Goal: Information Seeking & Learning: Learn about a topic

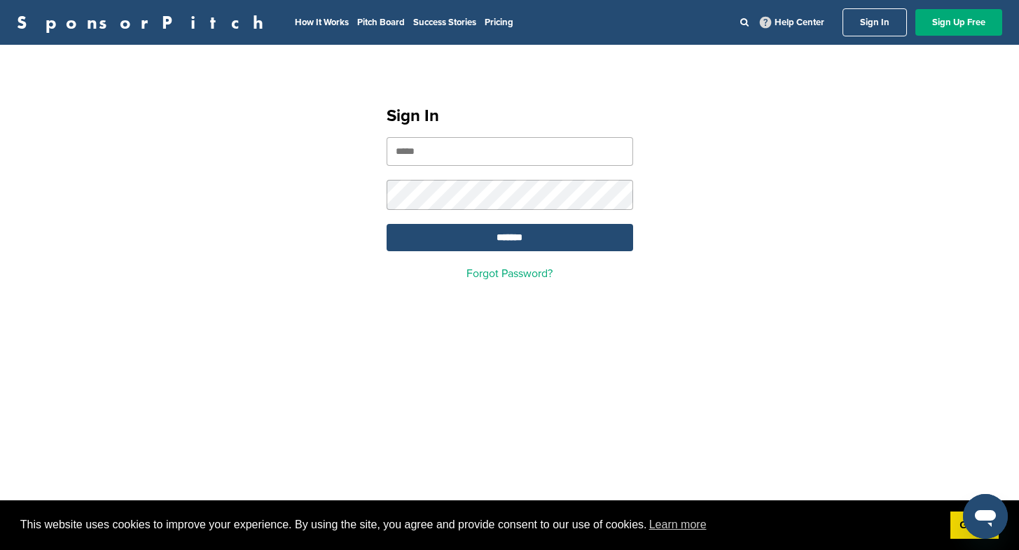
type input "**********"
click at [498, 242] on input "*******" at bounding box center [510, 237] width 246 height 27
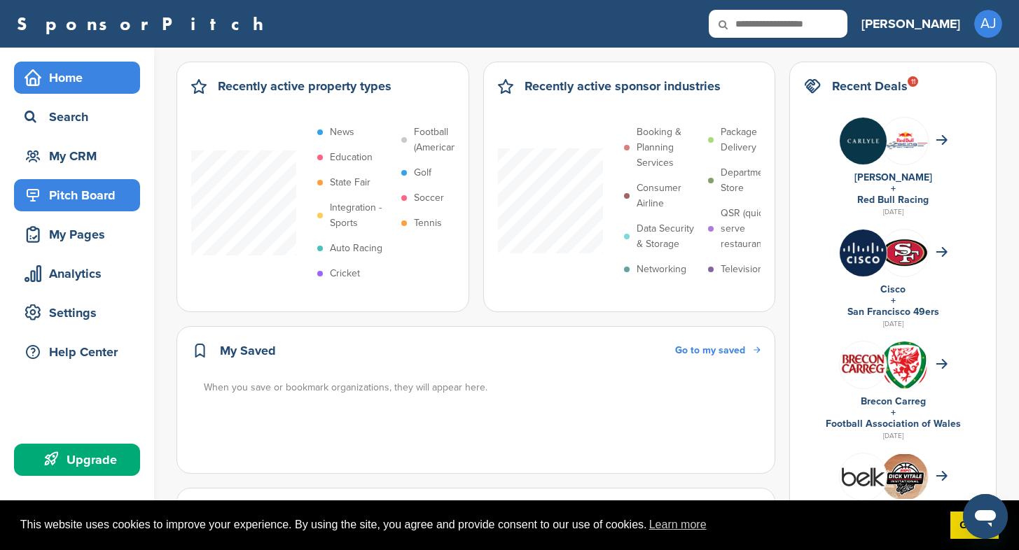
click at [75, 200] on div "Pitch Board" at bounding box center [80, 195] width 119 height 25
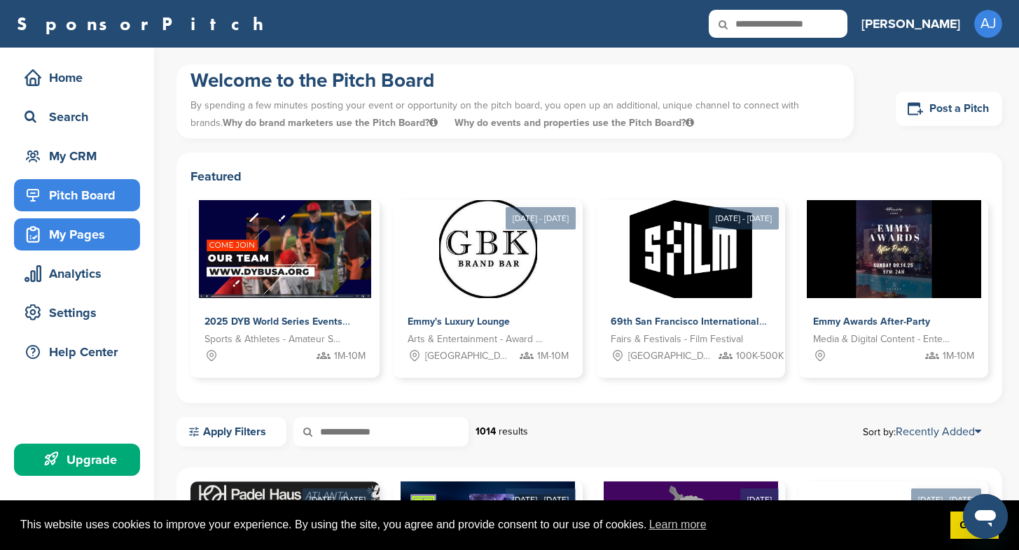
click at [74, 233] on div "My Pages" at bounding box center [80, 234] width 119 height 25
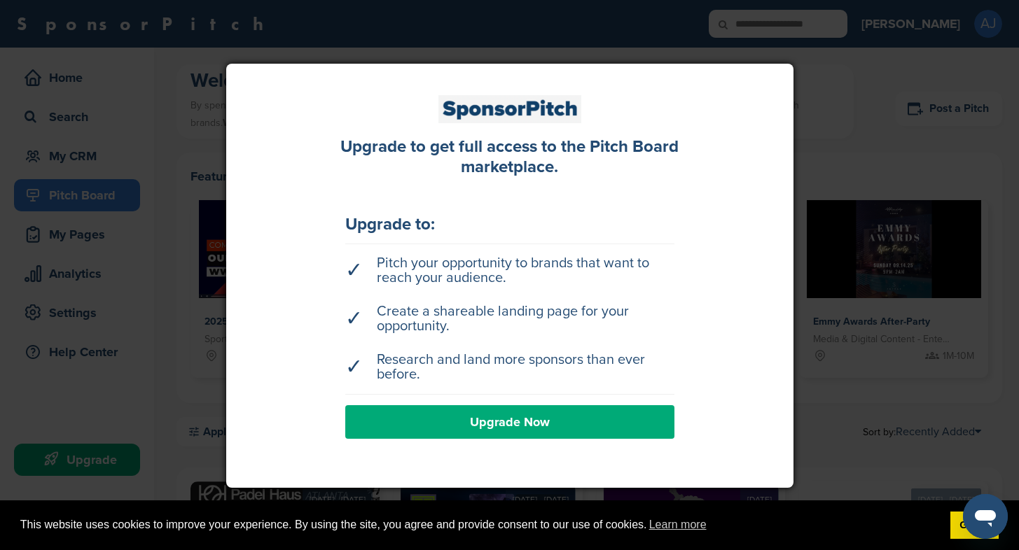
click at [162, 81] on div at bounding box center [509, 275] width 1019 height 550
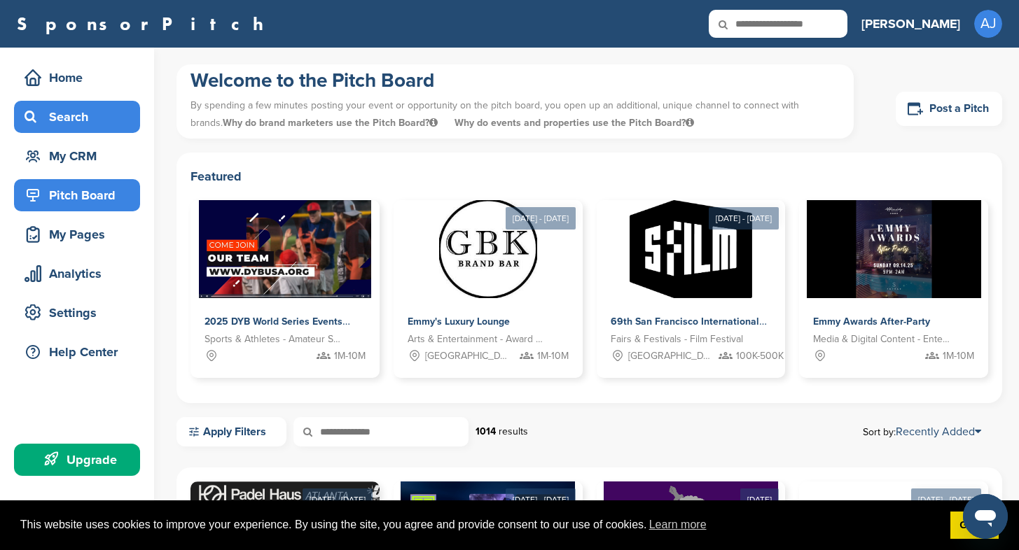
click at [92, 115] on div "Search" at bounding box center [80, 116] width 119 height 25
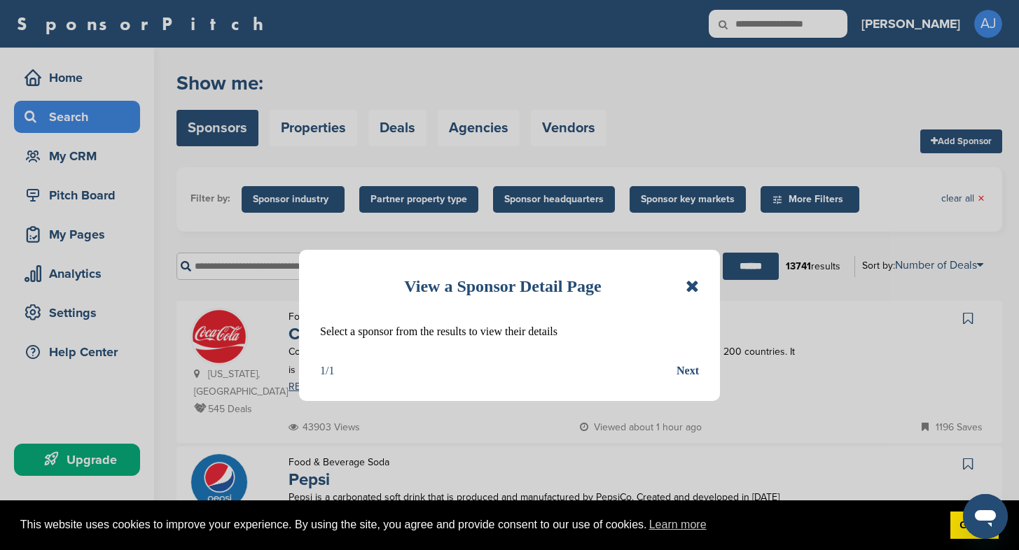
click at [693, 291] on icon at bounding box center [692, 286] width 13 height 17
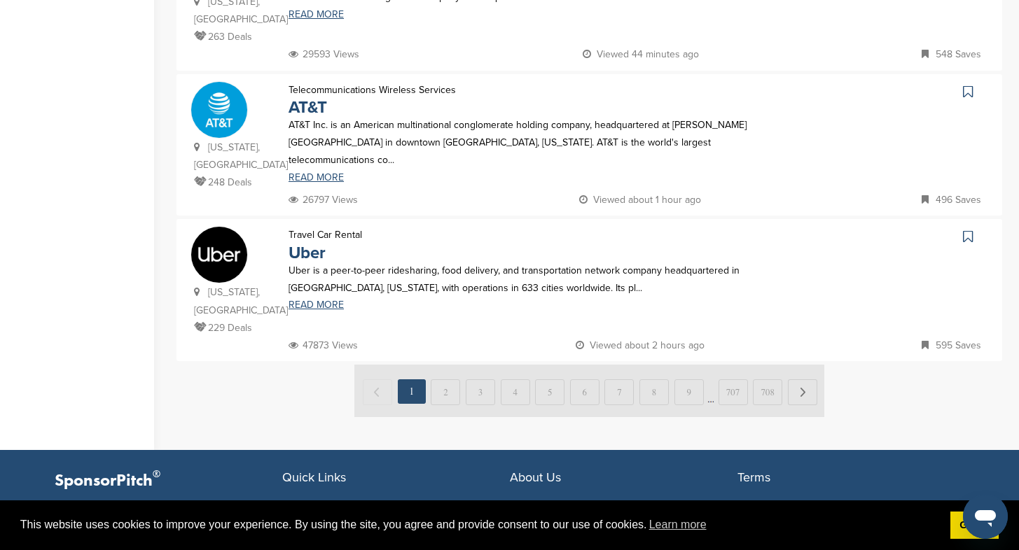
scroll to position [1393, 0]
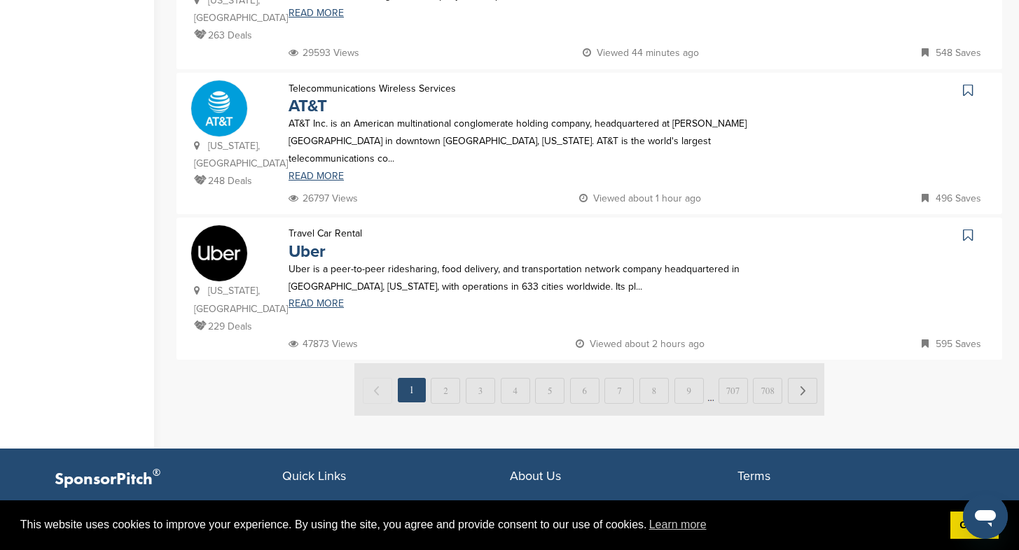
click at [450, 363] on img at bounding box center [589, 389] width 470 height 53
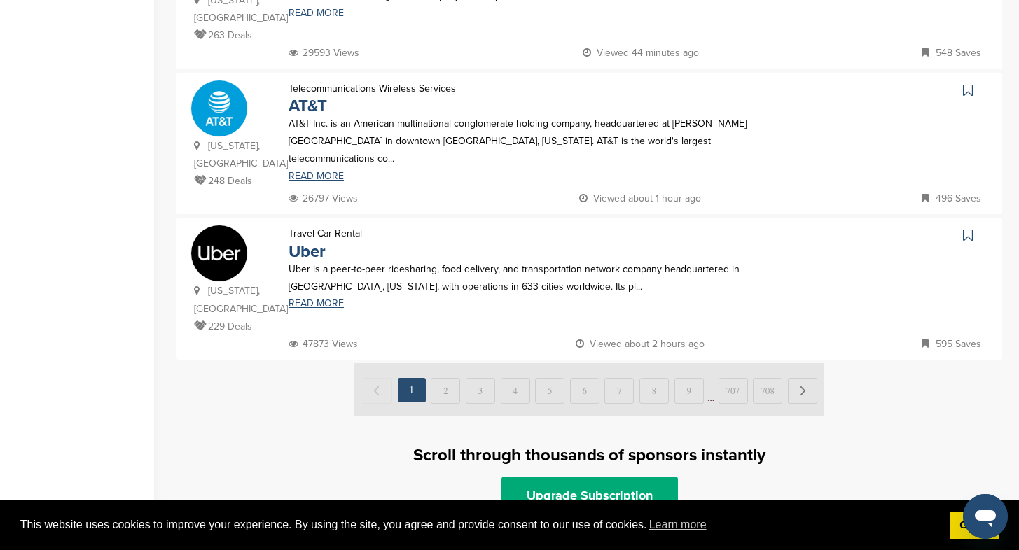
click at [453, 363] on img at bounding box center [589, 389] width 470 height 53
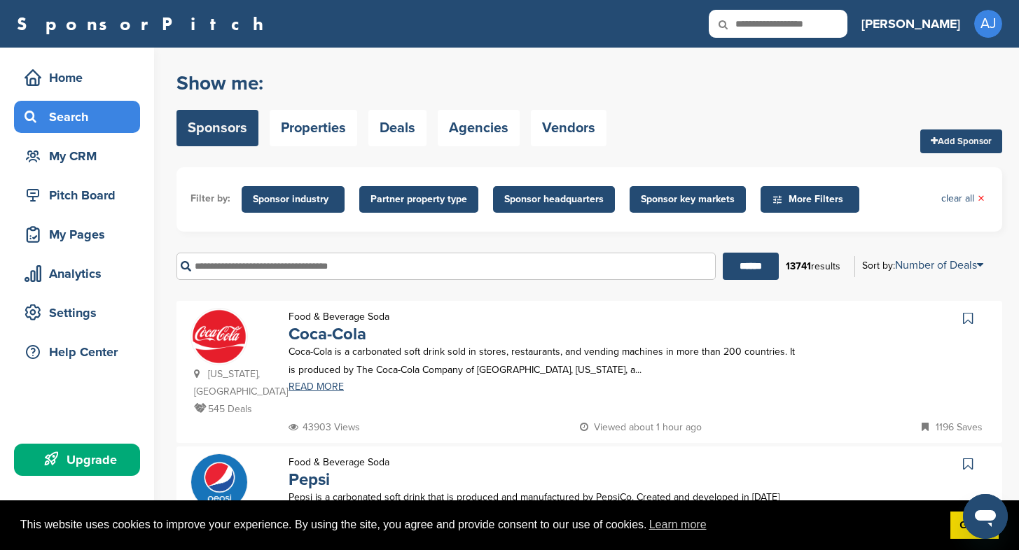
scroll to position [0, 0]
click at [812, 195] on span "More Filters" at bounding box center [812, 199] width 81 height 15
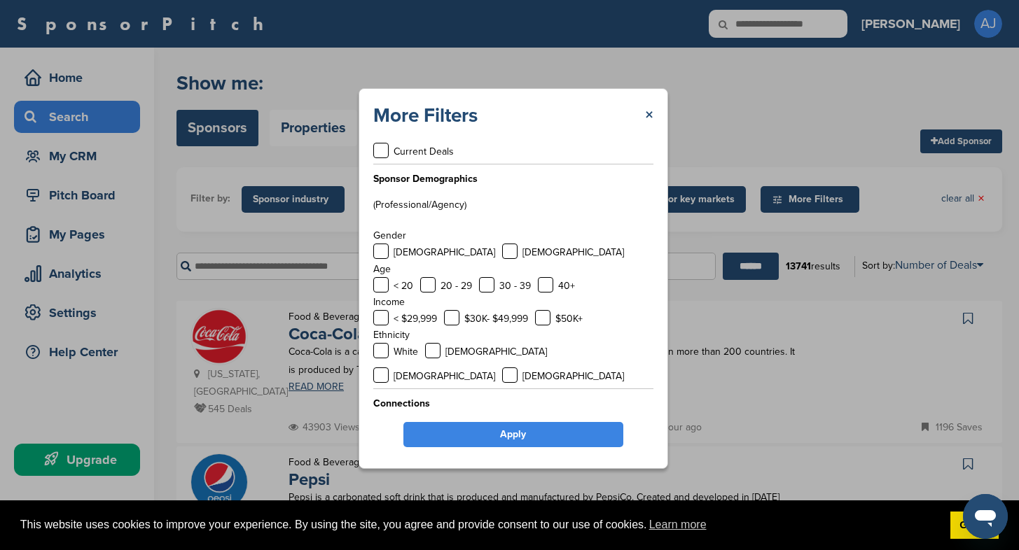
scroll to position [18, 0]
click at [648, 112] on link "×" at bounding box center [649, 115] width 8 height 25
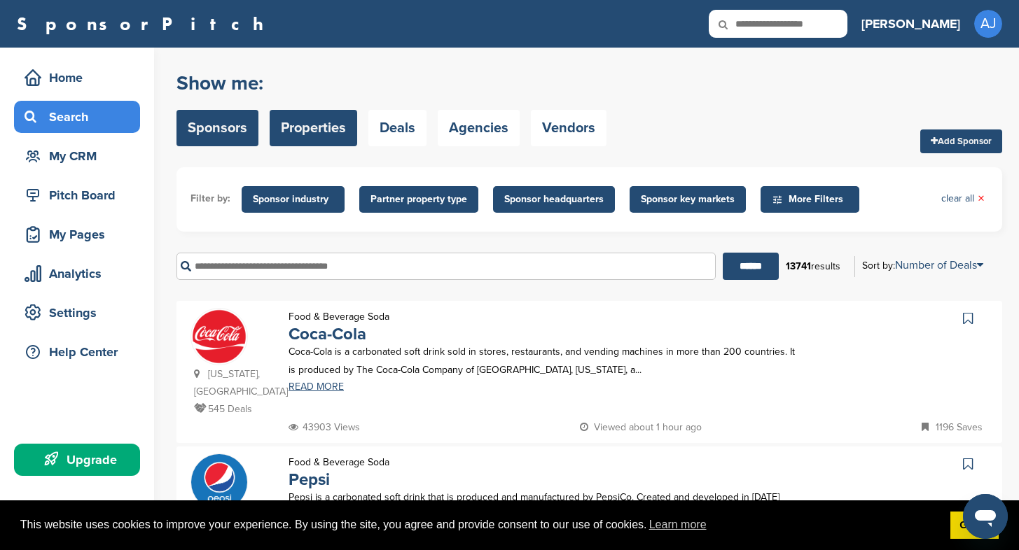
click at [293, 135] on link "Properties" at bounding box center [314, 128] width 88 height 36
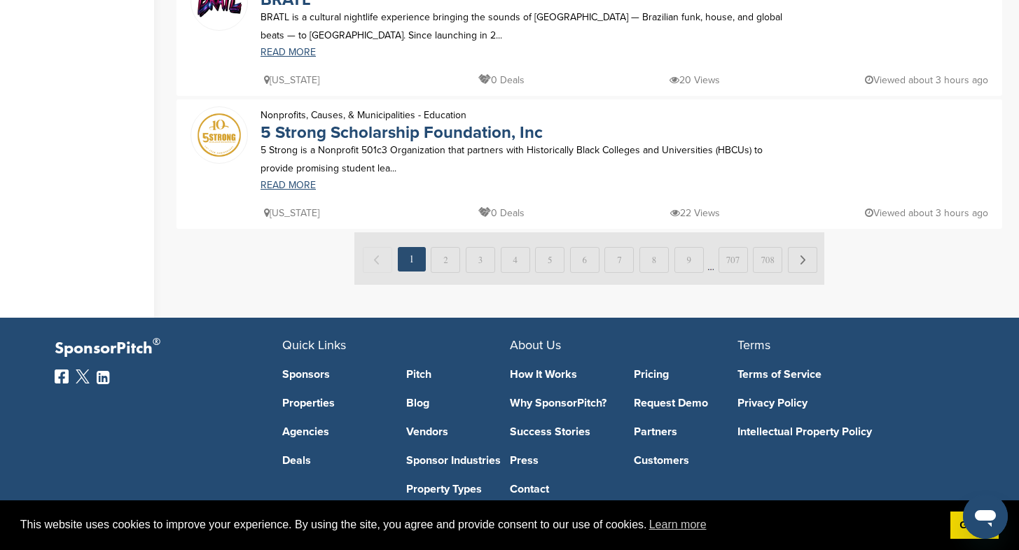
scroll to position [735, 0]
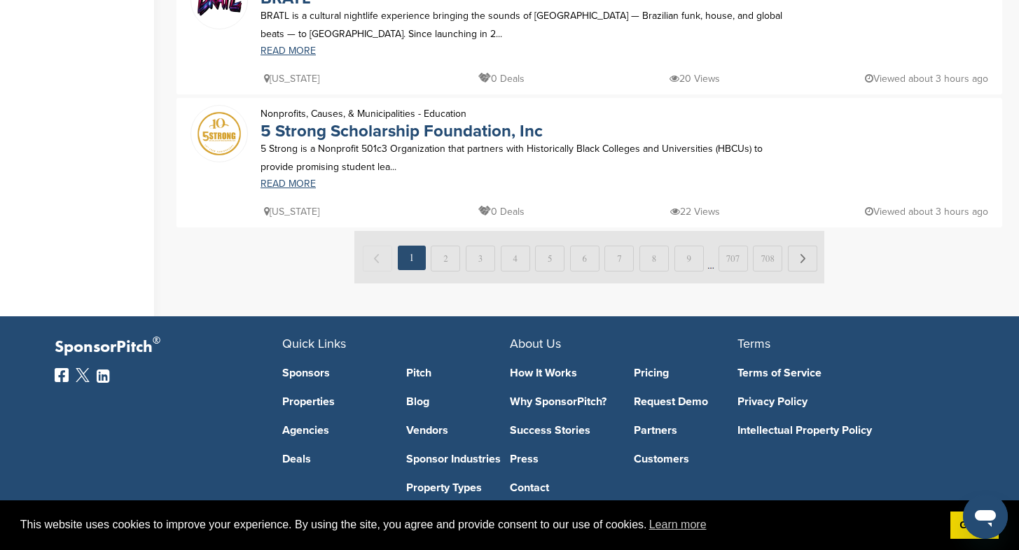
click at [448, 260] on img at bounding box center [589, 257] width 470 height 53
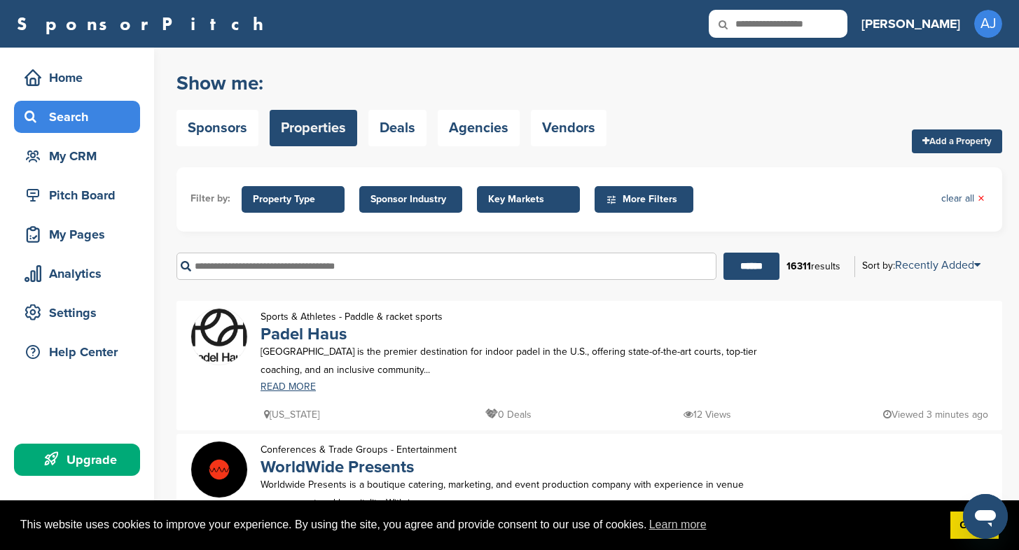
scroll to position [0, 0]
